Goal: Task Accomplishment & Management: Complete application form

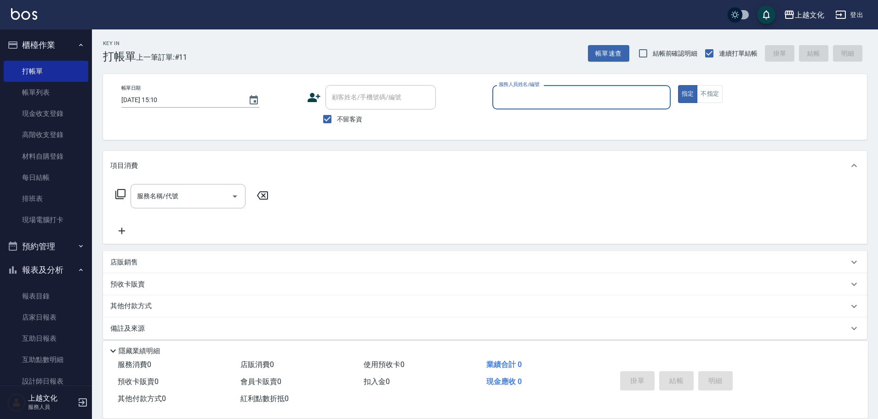
scroll to position [9, 0]
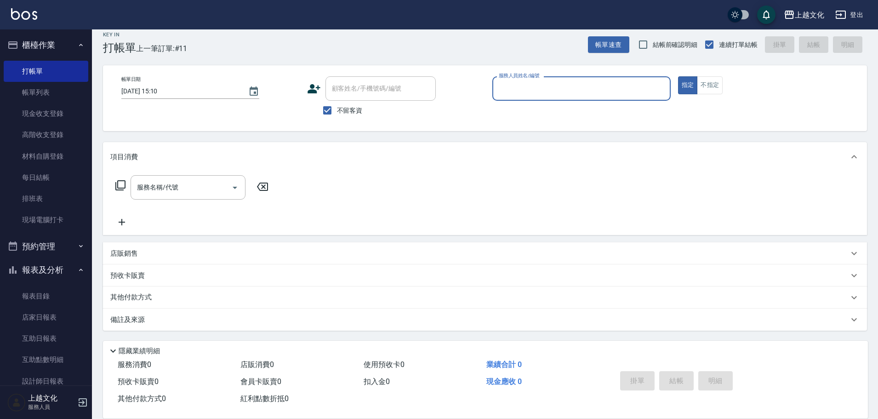
click at [512, 93] on input "服務人員姓名/編號" at bounding box center [582, 88] width 170 height 16
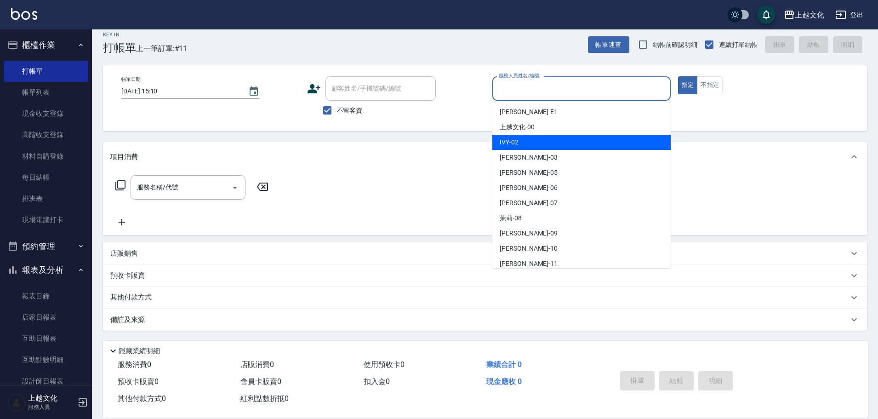
click at [521, 137] on div "IVY -02" at bounding box center [581, 142] width 178 height 15
type input "IVY-02"
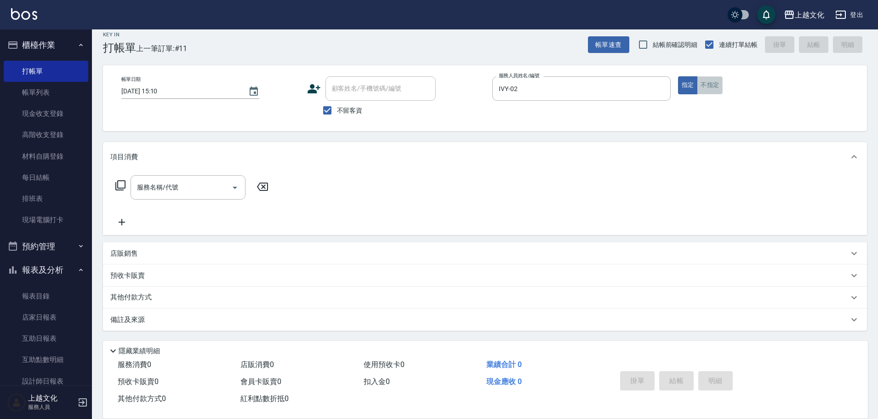
click at [704, 88] on button "不指定" at bounding box center [710, 85] width 26 height 18
click at [123, 186] on icon at bounding box center [120, 185] width 11 height 11
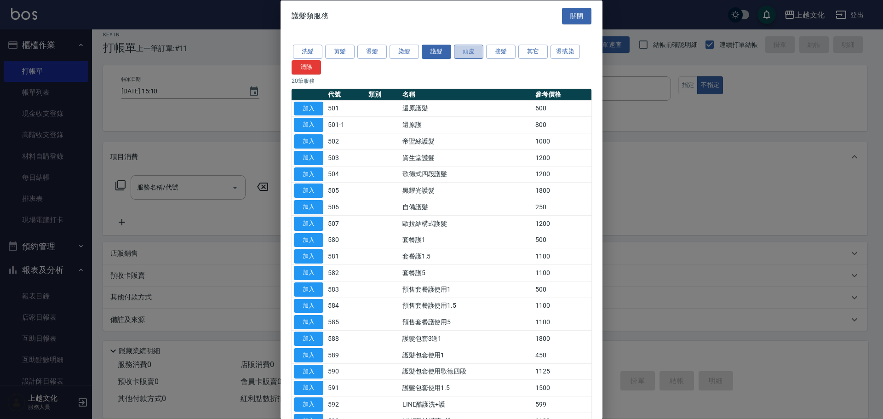
click at [477, 54] on button "頭皮" at bounding box center [468, 52] width 29 height 14
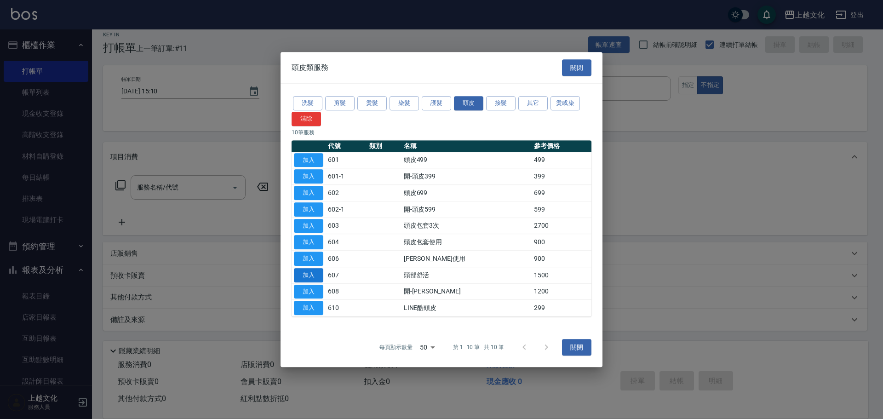
click at [309, 269] on button "加入" at bounding box center [308, 275] width 29 height 14
type input "頭部舒活(607)"
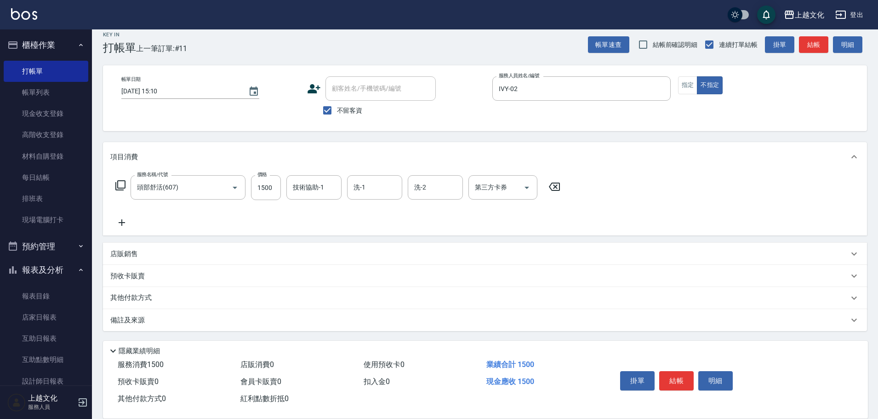
click at [119, 221] on icon at bounding box center [121, 222] width 23 height 11
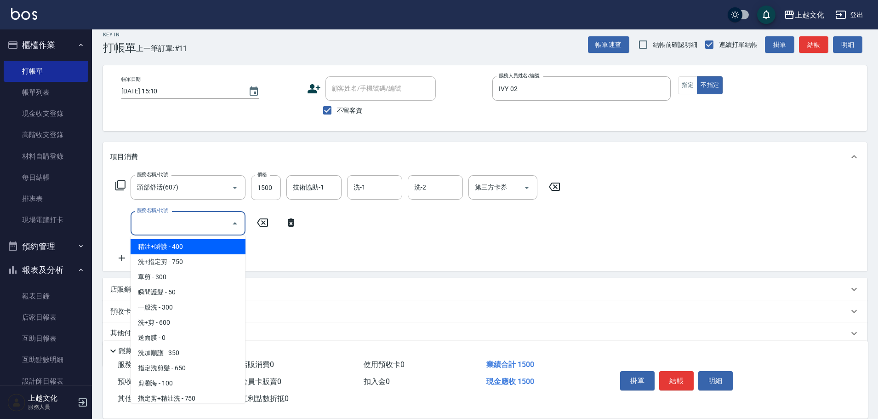
click at [154, 229] on input "服務名稱/代號" at bounding box center [181, 223] width 93 height 16
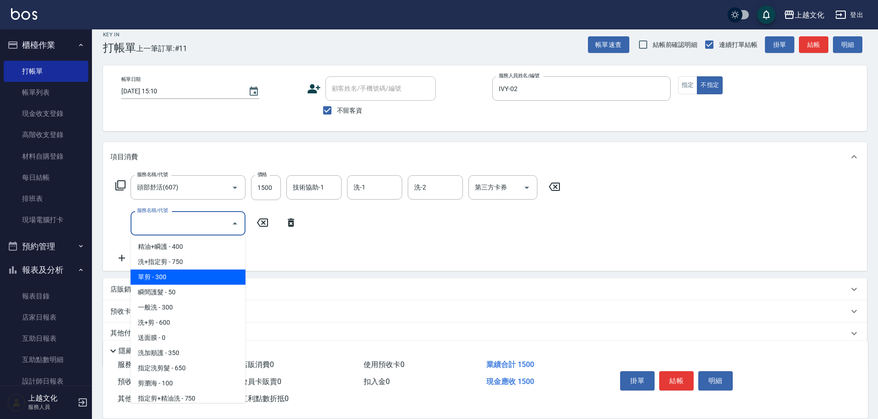
click at [171, 272] on span "單剪 - 300" at bounding box center [188, 276] width 115 height 15
type input "單剪(103)"
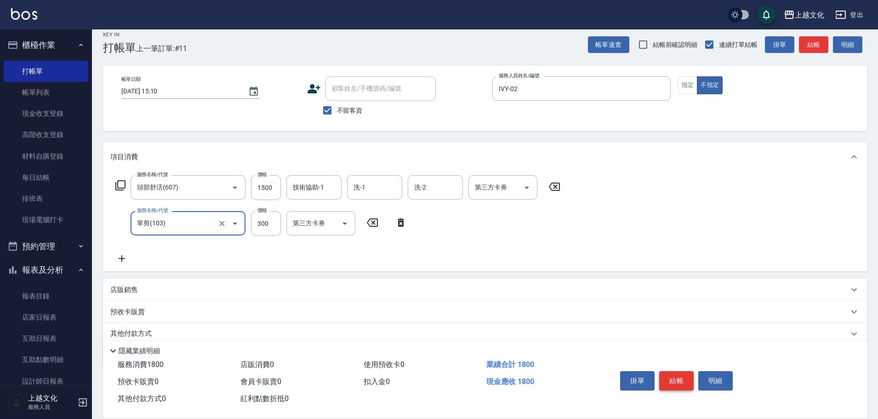
click at [684, 375] on button "結帳" at bounding box center [676, 380] width 34 height 19
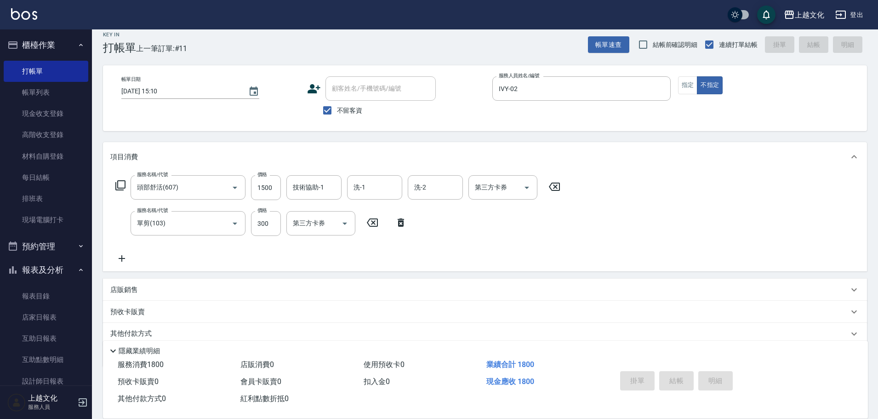
type input "[DATE] 15:51"
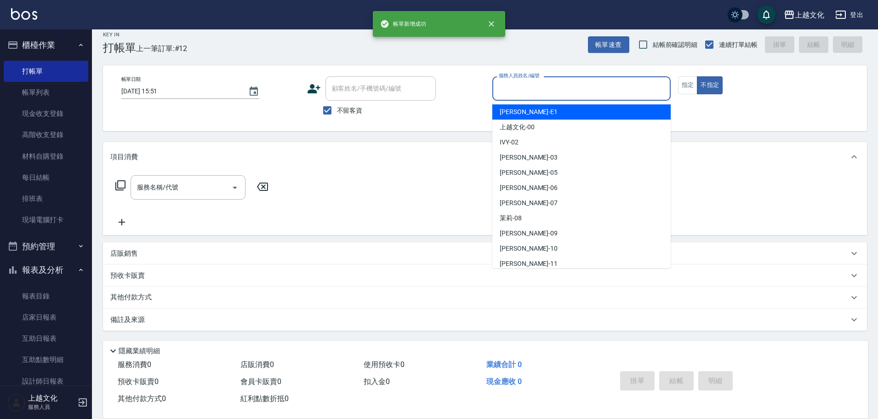
click at [561, 87] on input "服務人員姓名/編號" at bounding box center [582, 88] width 170 height 16
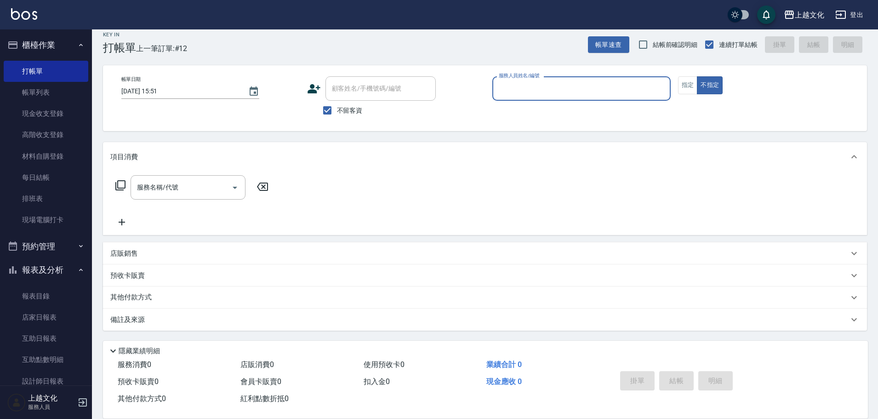
click at [539, 88] on input "服務人員姓名/編號" at bounding box center [582, 88] width 170 height 16
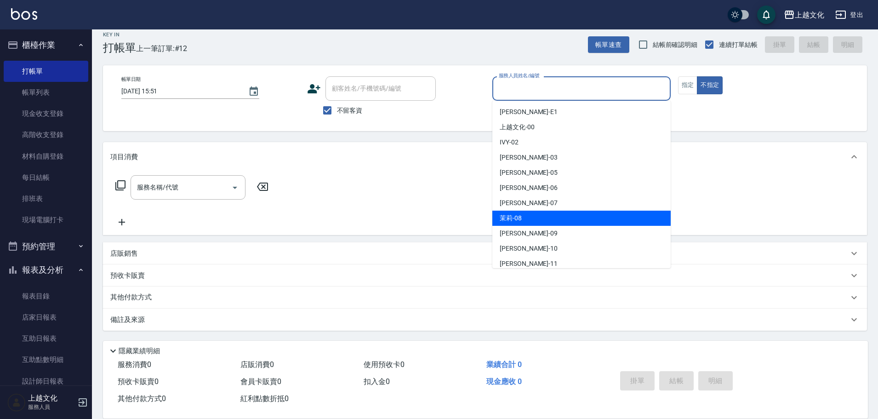
click at [534, 219] on div "茉莉 -08" at bounding box center [581, 218] width 178 height 15
type input "茉莉-08"
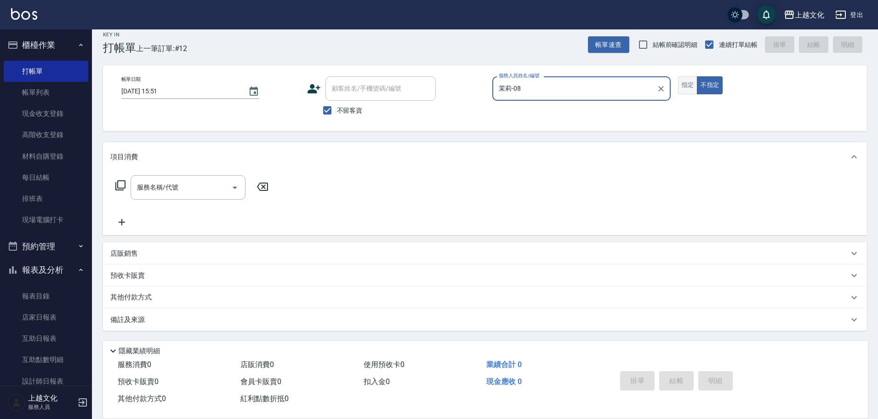
click at [687, 85] on button "指定" at bounding box center [688, 85] width 20 height 18
click at [120, 184] on icon at bounding box center [120, 185] width 11 height 11
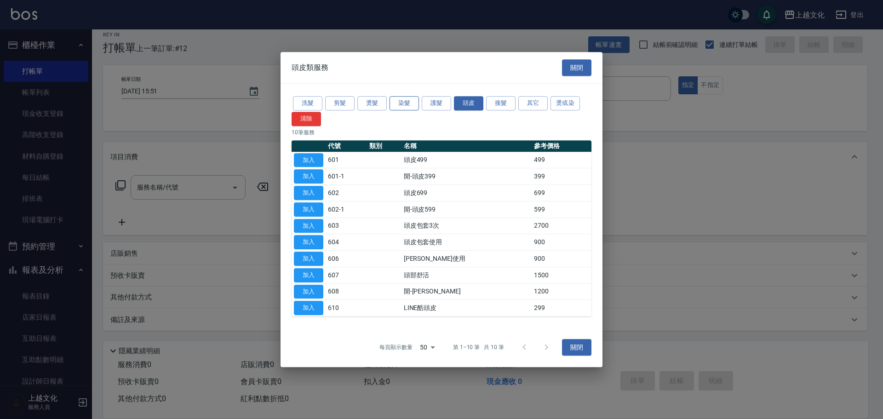
click at [404, 101] on button "染髮" at bounding box center [403, 103] width 29 height 14
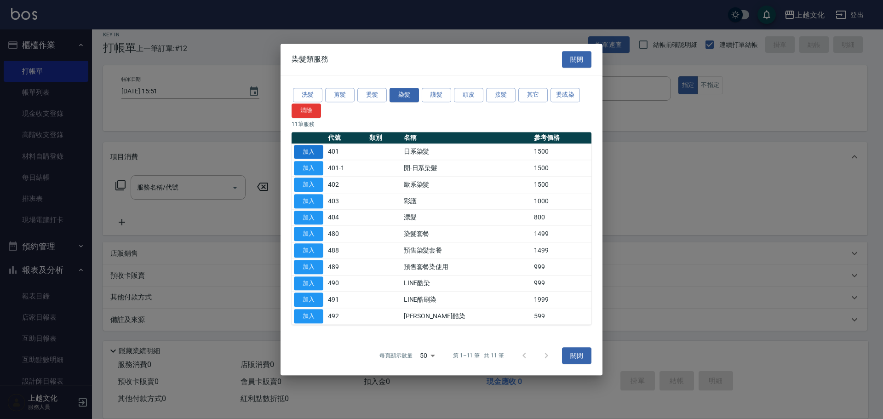
click at [318, 145] on button "加入" at bounding box center [308, 152] width 29 height 14
type input "日系染髮(401)"
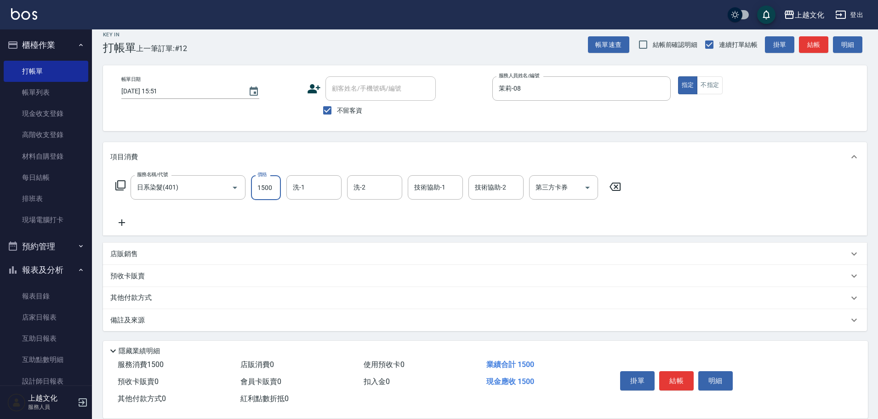
click at [257, 199] on input "1500" at bounding box center [266, 187] width 30 height 25
type input "2200"
click at [670, 378] on button "結帳" at bounding box center [676, 380] width 34 height 19
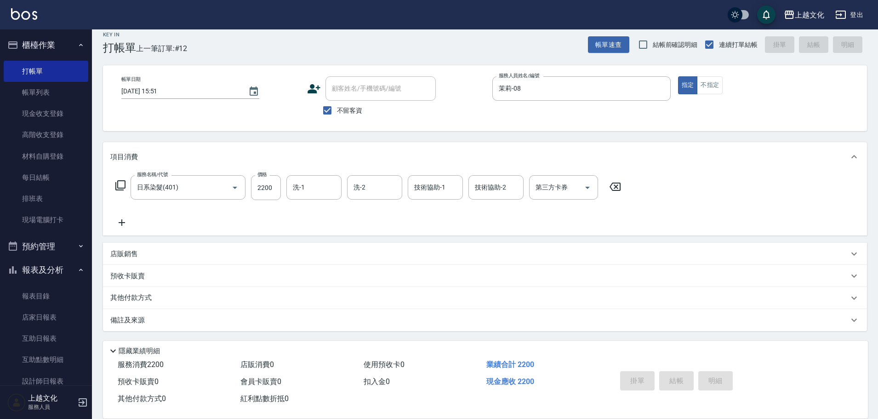
type input "[DATE] 15:52"
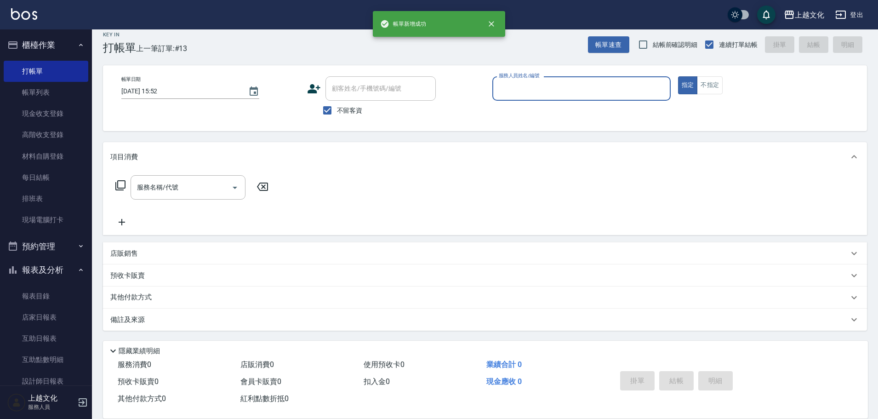
click at [545, 83] on input "服務人員姓名/編號" at bounding box center [582, 88] width 170 height 16
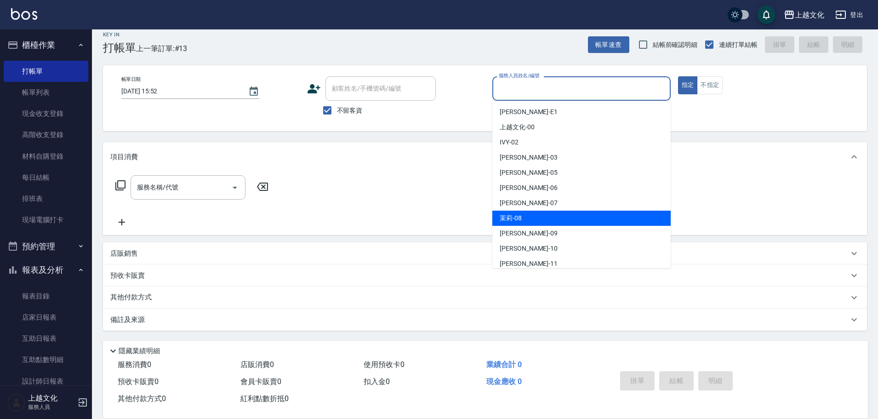
click at [531, 214] on div "茉莉 -08" at bounding box center [581, 218] width 178 height 15
click at [531, 214] on div "服務名稱/代號 服務名稱/代號" at bounding box center [485, 203] width 764 height 63
type input "茉莉-08"
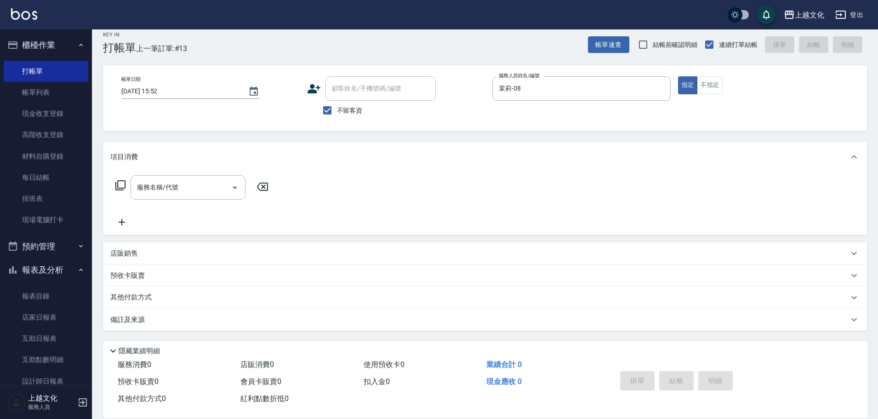
click at [121, 185] on icon at bounding box center [120, 185] width 11 height 11
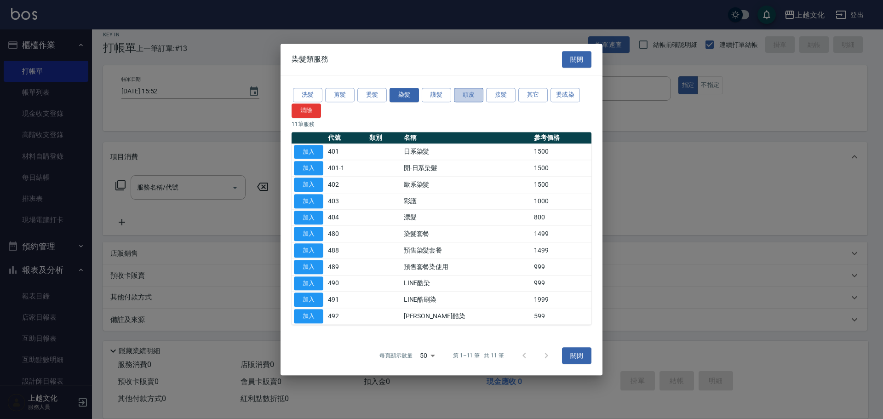
click at [458, 93] on button "頭皮" at bounding box center [468, 95] width 29 height 14
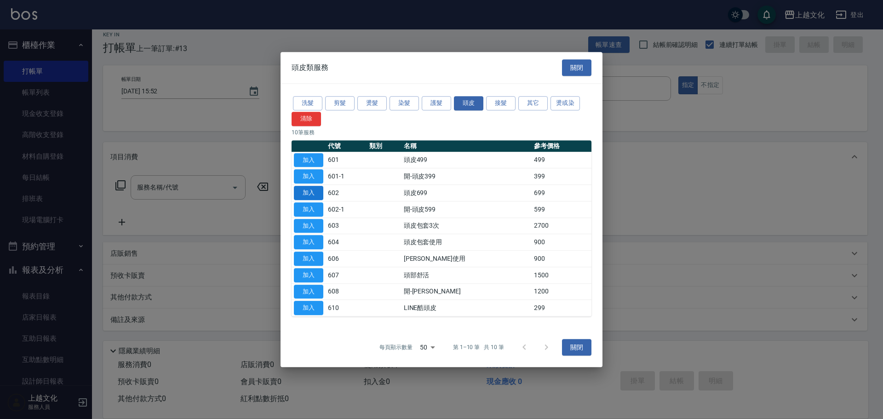
click at [308, 192] on button "加入" at bounding box center [308, 193] width 29 height 14
type input "頭皮699(602)"
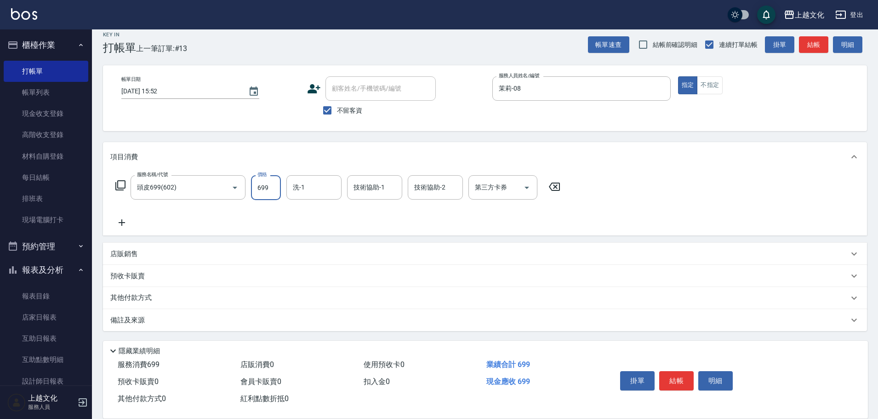
click at [273, 192] on input "699" at bounding box center [266, 187] width 30 height 25
click at [258, 189] on input "699" at bounding box center [266, 187] width 30 height 25
type input "399"
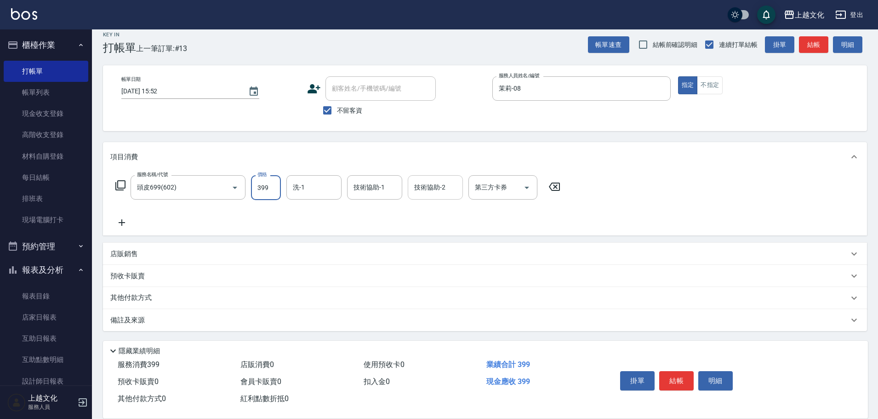
click at [430, 187] on input "技術協助-2" at bounding box center [435, 187] width 47 height 16
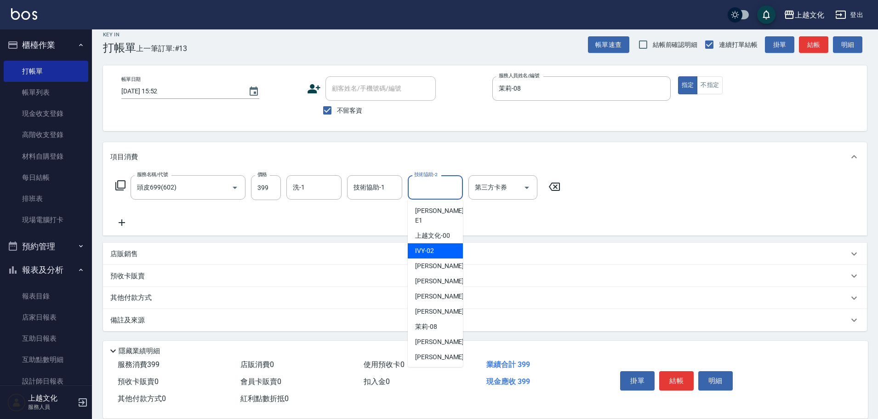
click at [414, 243] on div "IVY -02" at bounding box center [435, 250] width 55 height 15
type input "IVY-02"
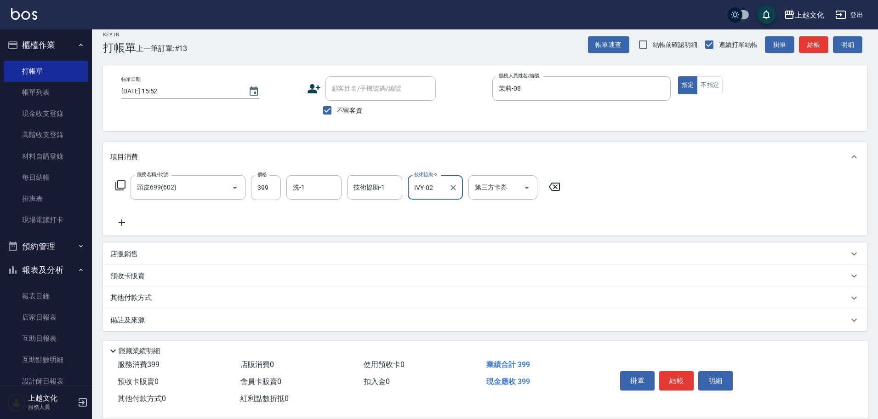
click at [121, 222] on icon at bounding box center [122, 222] width 6 height 6
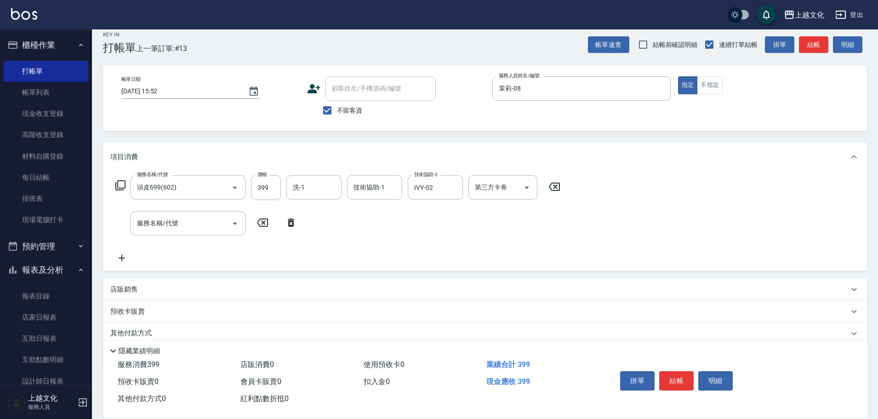
click at [126, 183] on icon at bounding box center [120, 185] width 10 height 10
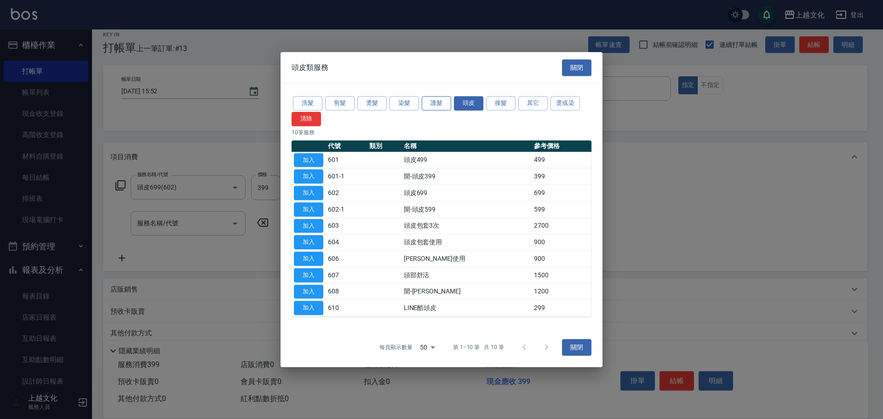
click at [437, 102] on button "護髮" at bounding box center [436, 103] width 29 height 14
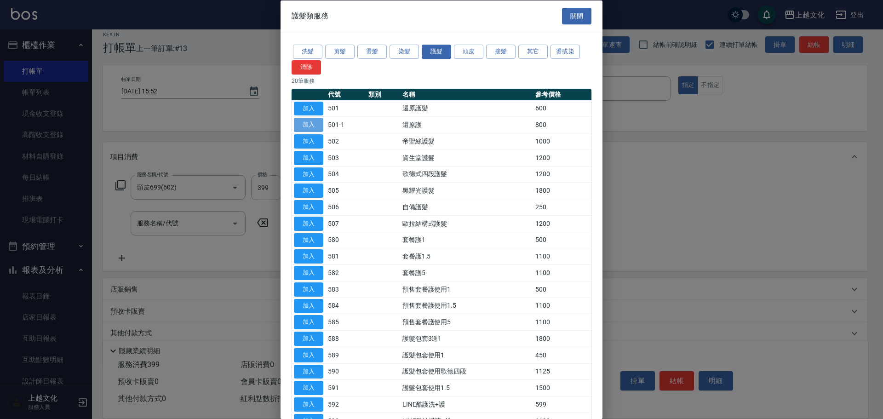
click at [314, 123] on button "加入" at bounding box center [308, 125] width 29 height 14
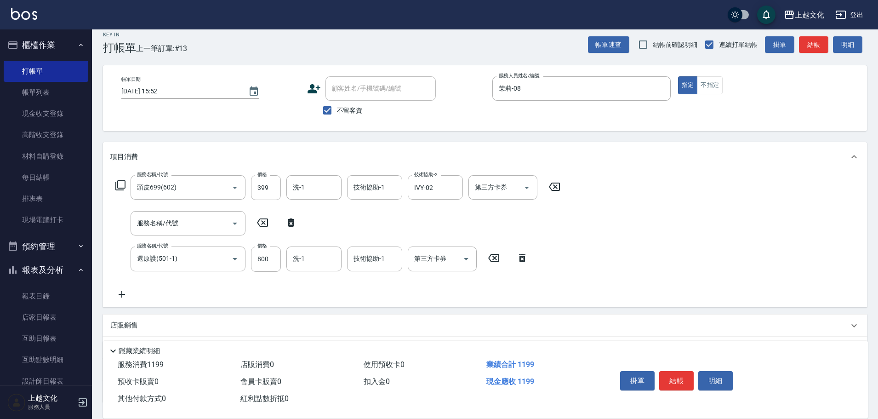
click at [291, 221] on icon at bounding box center [291, 222] width 6 height 8
type input "還原護(501-1)"
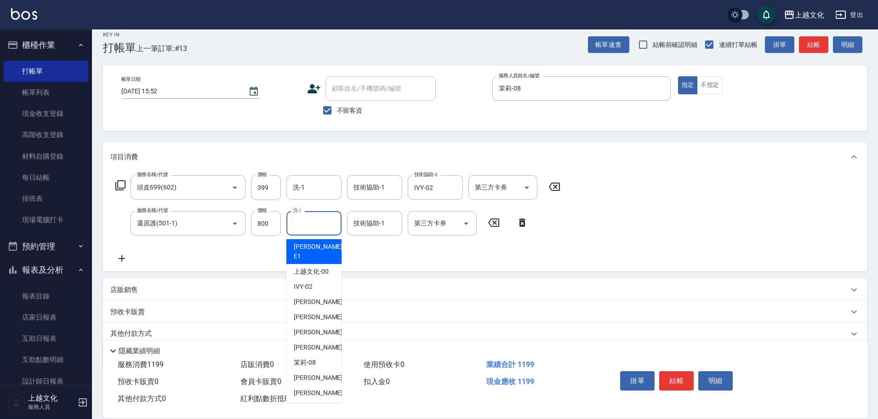
click at [300, 218] on input "洗-1" at bounding box center [314, 223] width 47 height 16
click at [318, 340] on div "[PERSON_NAME] -07" at bounding box center [313, 347] width 55 height 15
type input "[PERSON_NAME]-07"
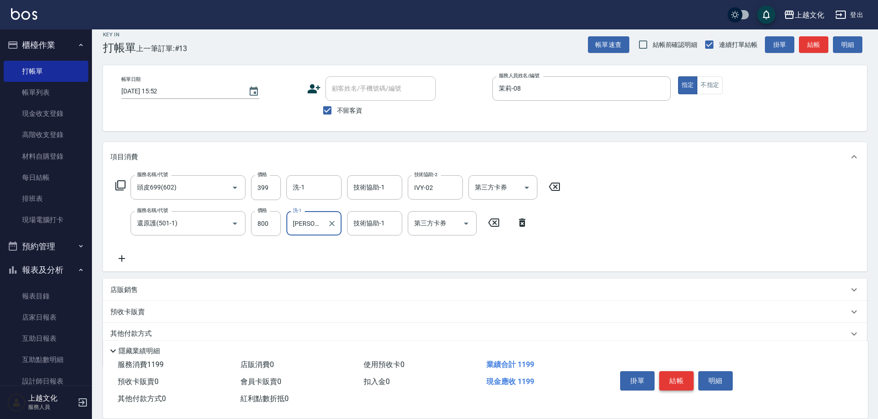
click at [675, 377] on button "結帳" at bounding box center [676, 380] width 34 height 19
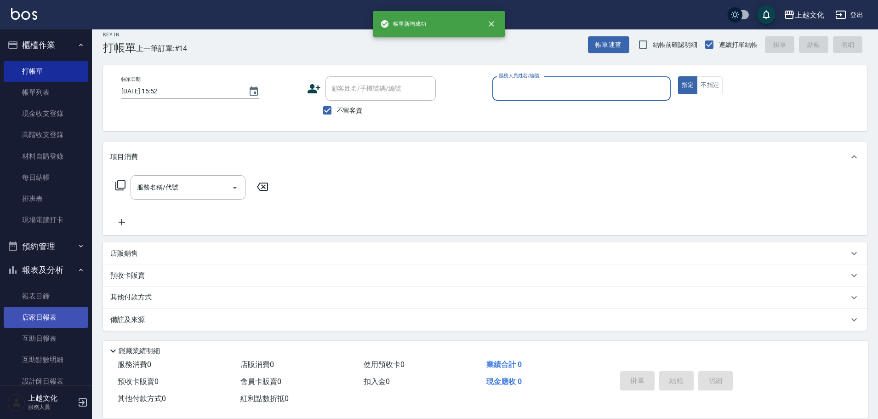
click at [45, 317] on link "店家日報表" at bounding box center [46, 317] width 85 height 21
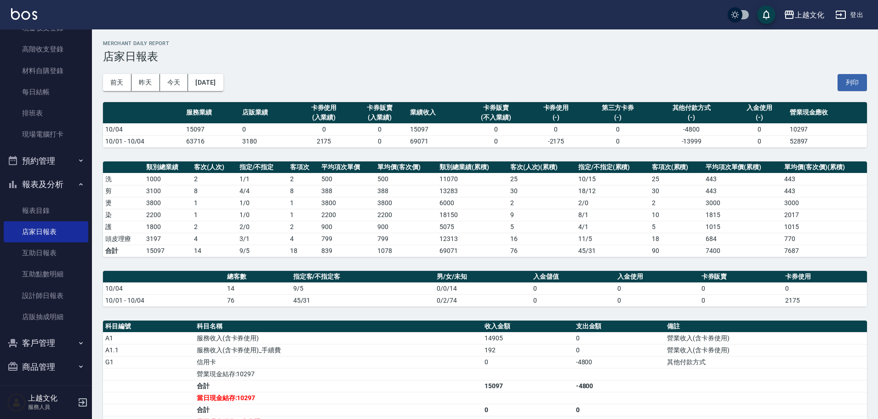
scroll to position [90, 0]
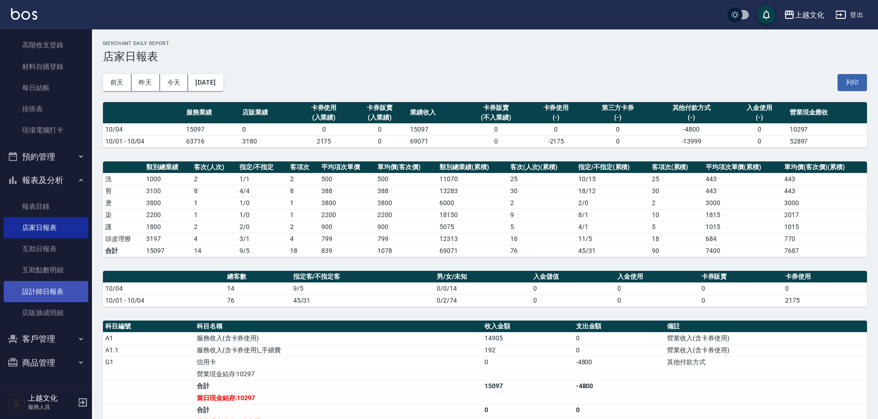
click at [38, 295] on link "設計師日報表" at bounding box center [46, 291] width 85 height 21
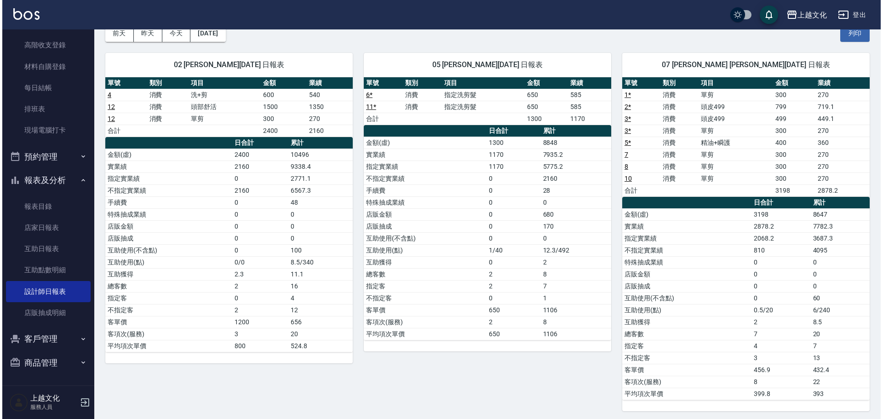
scroll to position [46, 0]
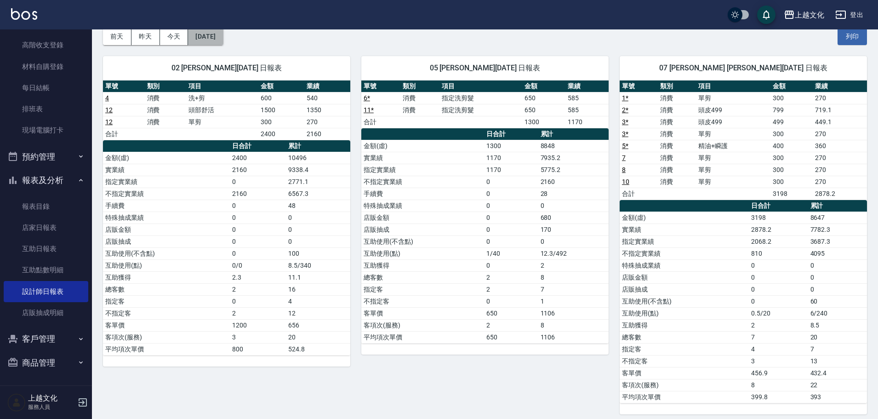
click at [209, 42] on button "[DATE]" at bounding box center [205, 36] width 35 height 17
click at [212, 42] on button "[DATE]" at bounding box center [205, 36] width 35 height 17
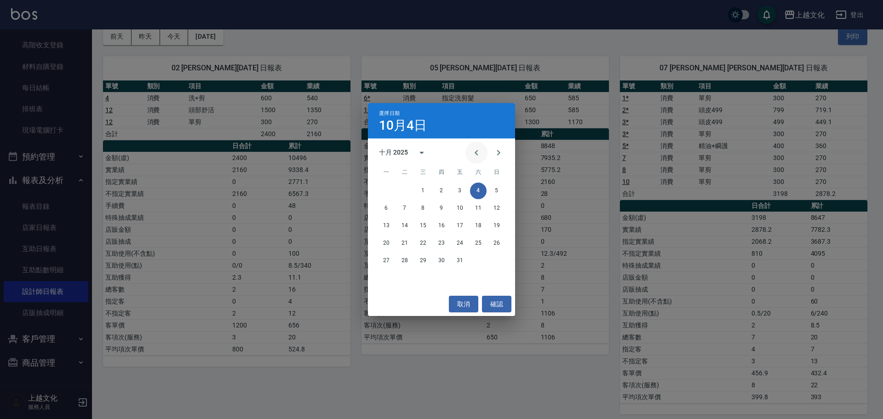
click at [475, 154] on icon "Previous month" at bounding box center [476, 152] width 11 height 11
click at [442, 193] on button "4" at bounding box center [441, 191] width 17 height 17
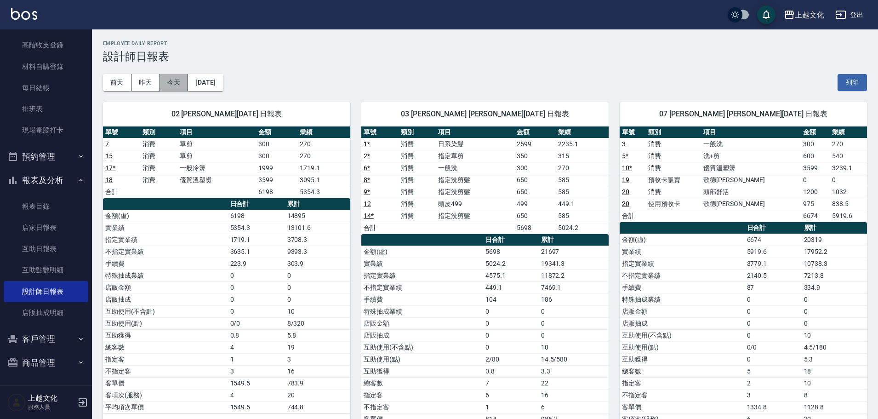
click at [170, 81] on button "今天" at bounding box center [174, 82] width 29 height 17
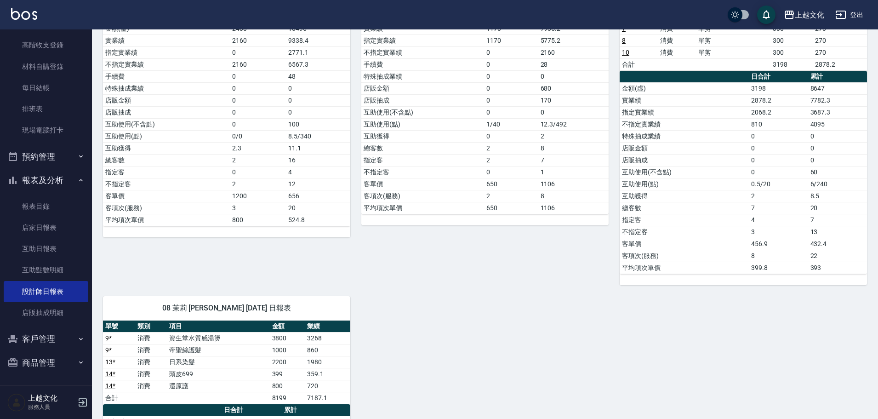
scroll to position [276, 0]
